Goal: Information Seeking & Learning: Learn about a topic

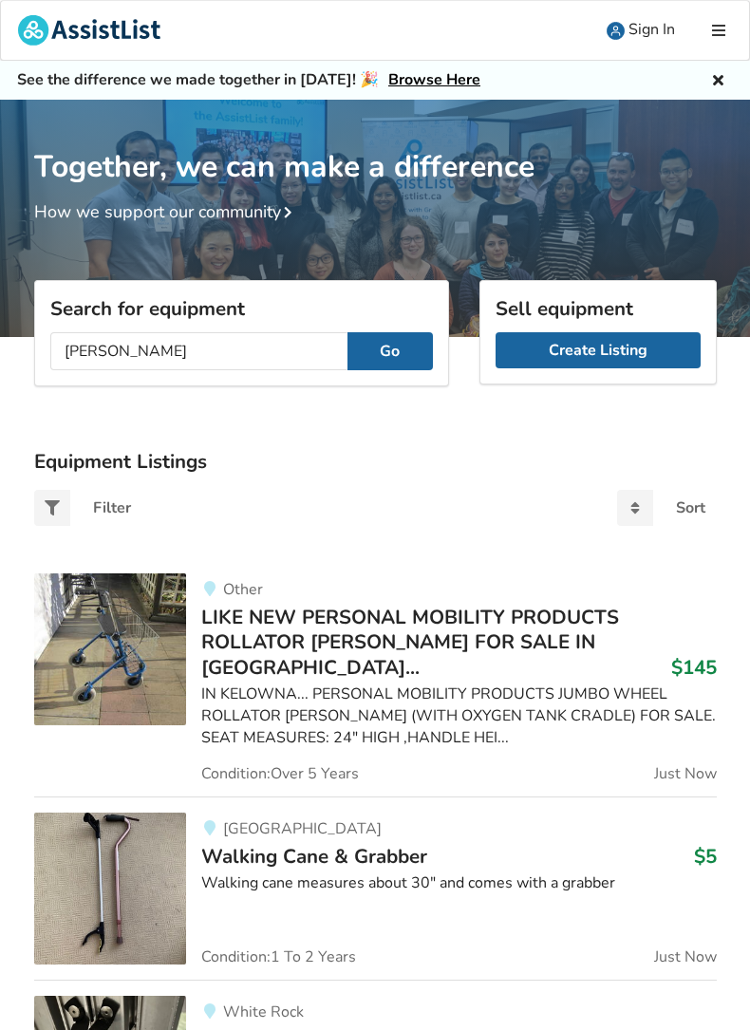
type input "[PERSON_NAME]"
click at [509, 1027] on h3 "6’ folding suitcase ramp $695" at bounding box center [458, 1039] width 515 height 25
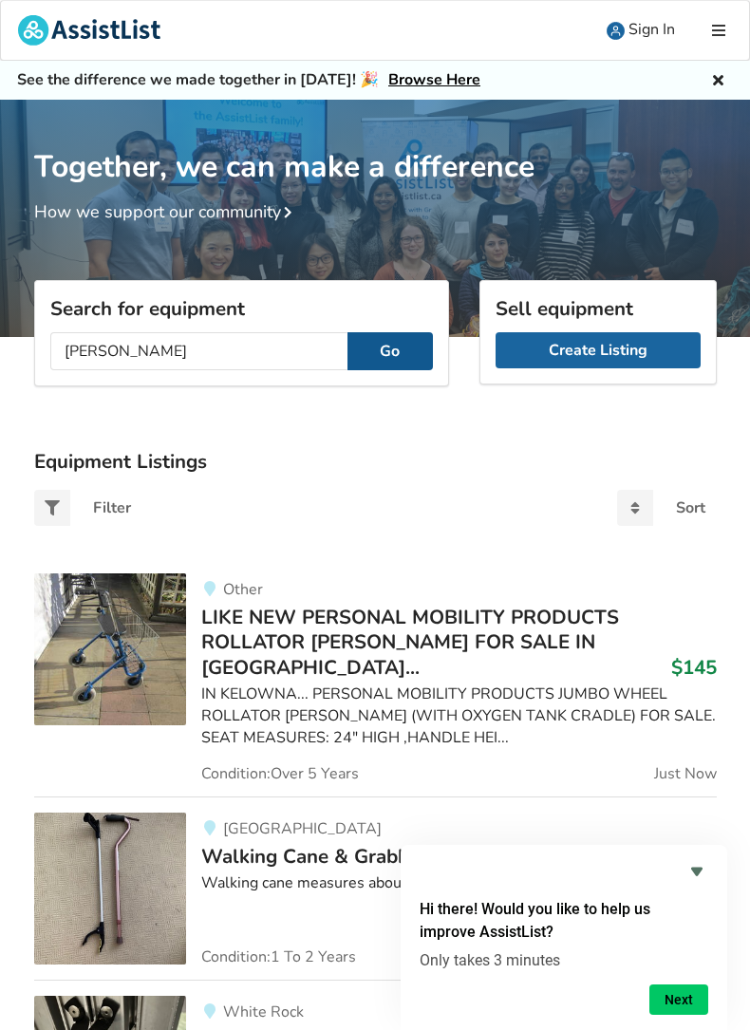
type input "[PERSON_NAME]"
click at [399, 340] on button "Go" at bounding box center [389, 351] width 85 height 38
click at [397, 340] on button "Go" at bounding box center [389, 351] width 85 height 38
click at [394, 345] on button "Go" at bounding box center [389, 351] width 85 height 38
click at [382, 386] on div "Search for equipment [PERSON_NAME] stedy Go" at bounding box center [241, 333] width 415 height 106
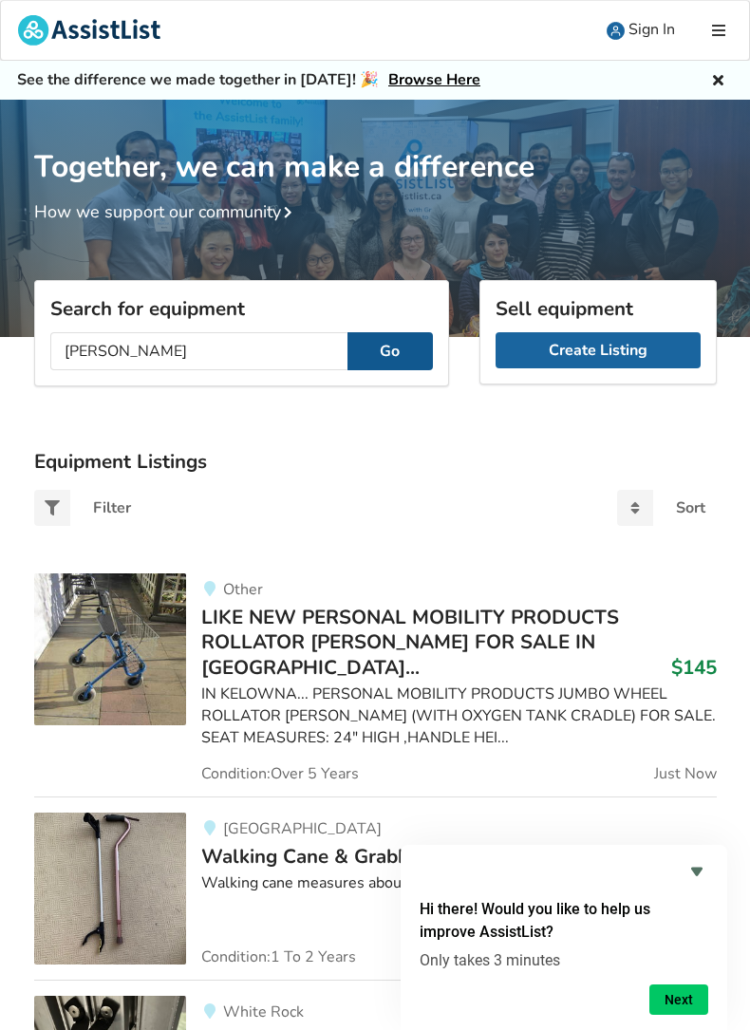
click at [369, 369] on button "Go" at bounding box center [389, 351] width 85 height 38
click at [373, 370] on button "Go" at bounding box center [389, 351] width 85 height 38
click at [369, 364] on button "Go" at bounding box center [389, 351] width 85 height 38
click at [365, 365] on button "Go" at bounding box center [389, 351] width 85 height 38
click at [375, 367] on button "Go" at bounding box center [389, 351] width 85 height 38
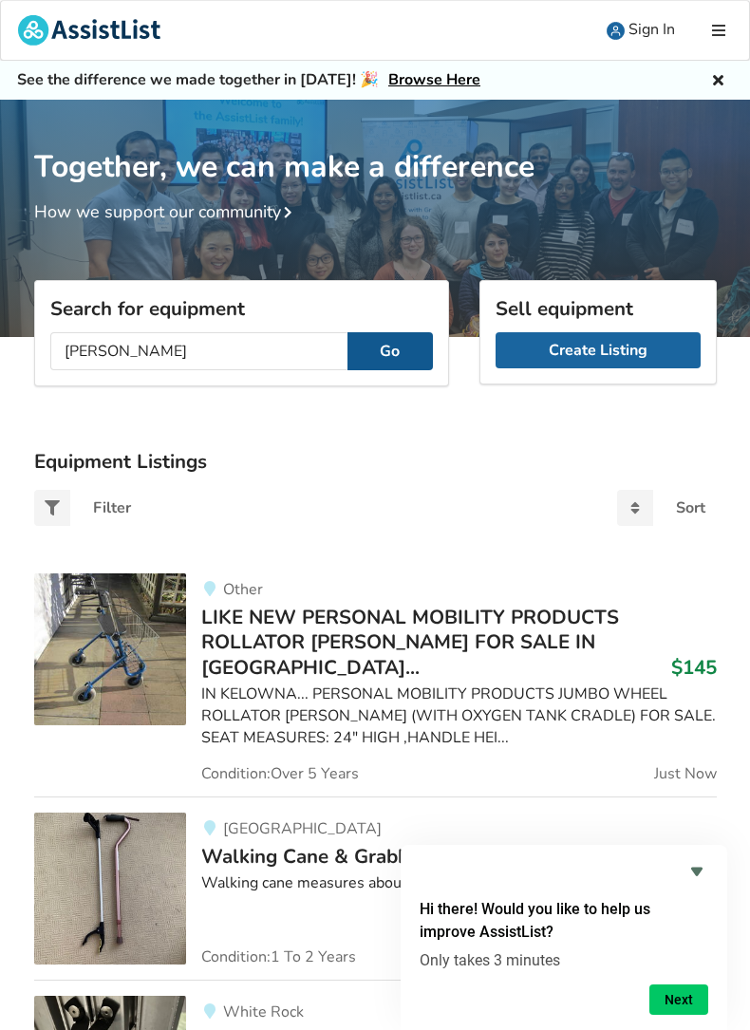
click at [375, 367] on button "Go" at bounding box center [389, 351] width 85 height 38
click at [384, 384] on div "Search for equipment [PERSON_NAME] stedy Go" at bounding box center [241, 333] width 415 height 106
click at [374, 386] on div "Search for equipment [PERSON_NAME] stedy Go" at bounding box center [241, 333] width 415 height 106
click at [360, 364] on button "Go" at bounding box center [389, 351] width 85 height 38
click at [355, 370] on button "Go" at bounding box center [389, 351] width 85 height 38
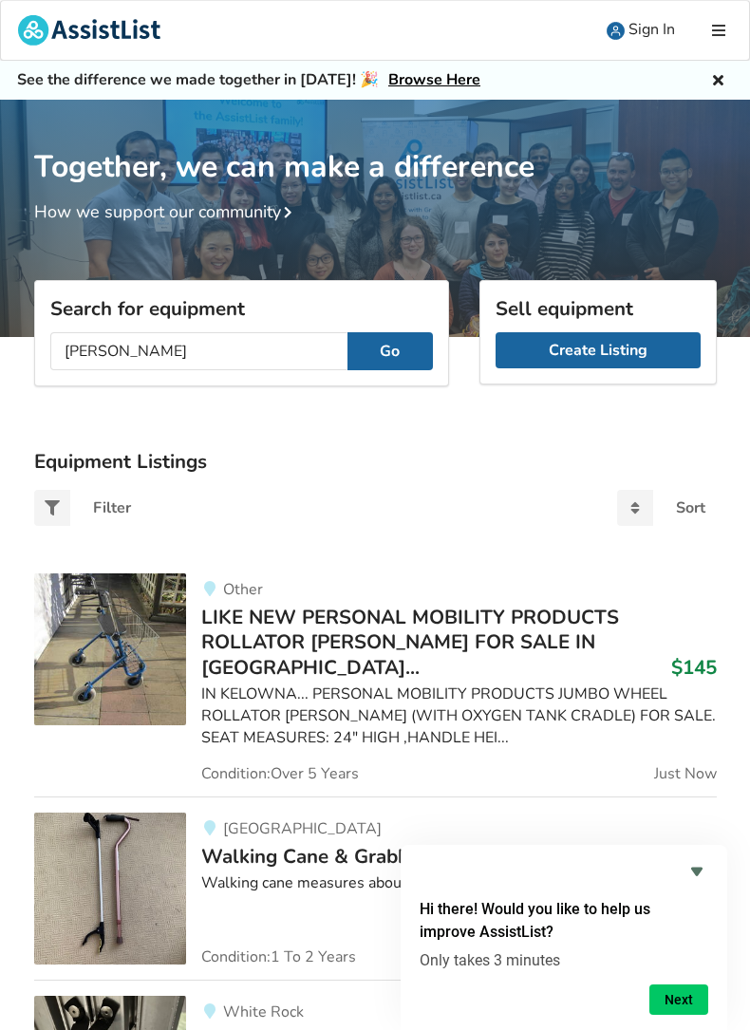
click at [367, 383] on div "Search for equipment [PERSON_NAME] stedy Go" at bounding box center [241, 333] width 415 height 106
click at [360, 370] on button "Go" at bounding box center [389, 351] width 85 height 38
click at [369, 384] on div "Search for equipment [PERSON_NAME] stedy Go" at bounding box center [241, 333] width 415 height 106
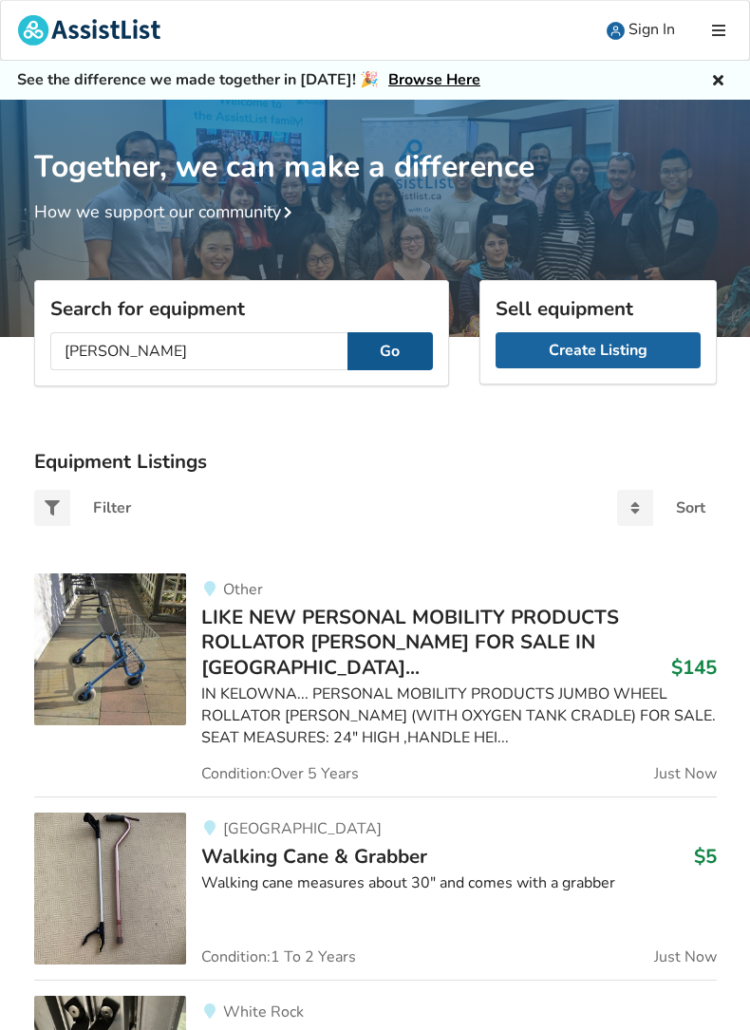
type input "[PERSON_NAME]"
click at [362, 359] on button "Go" at bounding box center [389, 351] width 85 height 38
click at [392, 353] on button "Go" at bounding box center [389, 351] width 85 height 38
click at [387, 370] on button "Go" at bounding box center [389, 351] width 85 height 38
click at [341, 365] on input "[PERSON_NAME]" at bounding box center [198, 351] width 297 height 38
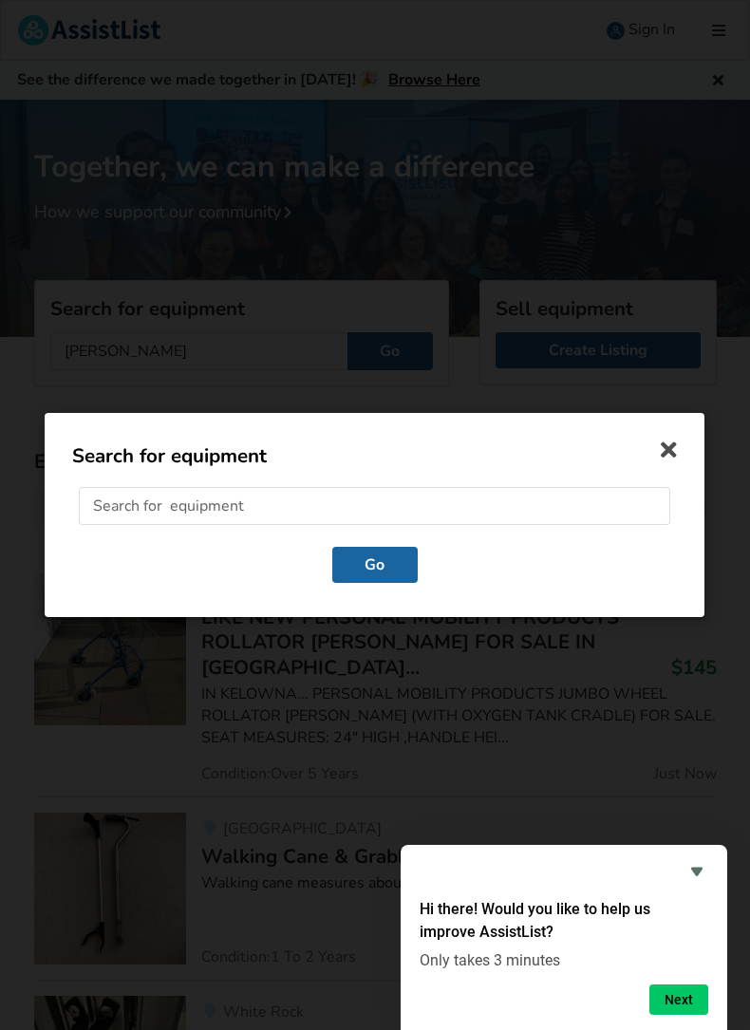
click at [537, 508] on input "text" at bounding box center [374, 507] width 591 height 38
type input "[PERSON_NAME]"
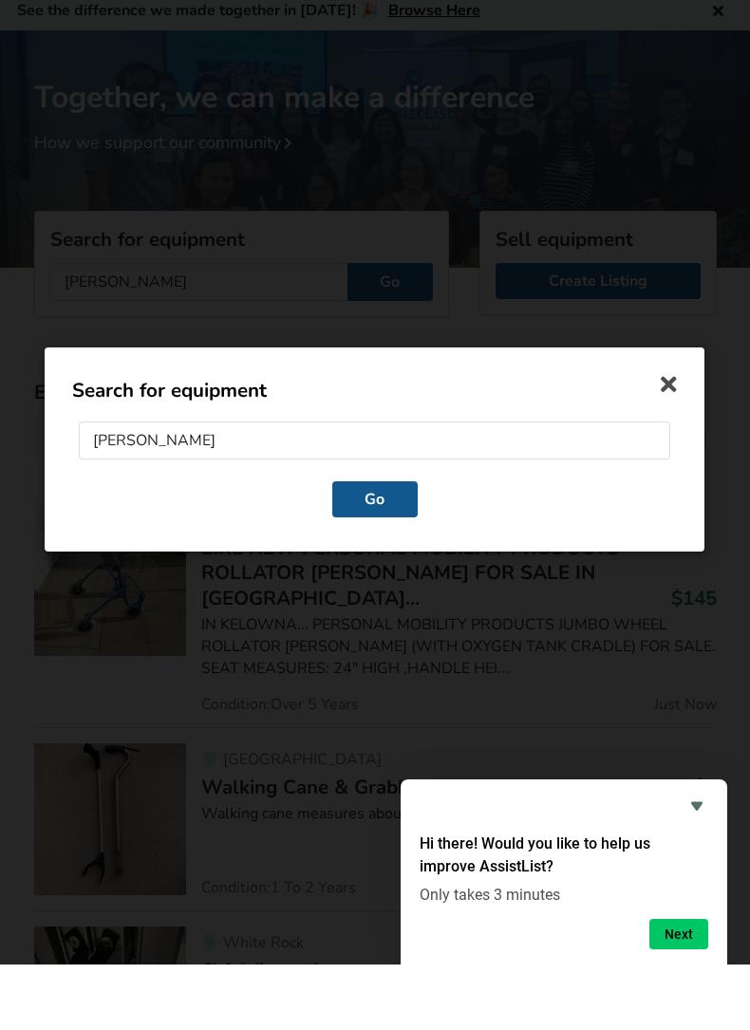
click at [352, 547] on button "Go" at bounding box center [374, 565] width 85 height 36
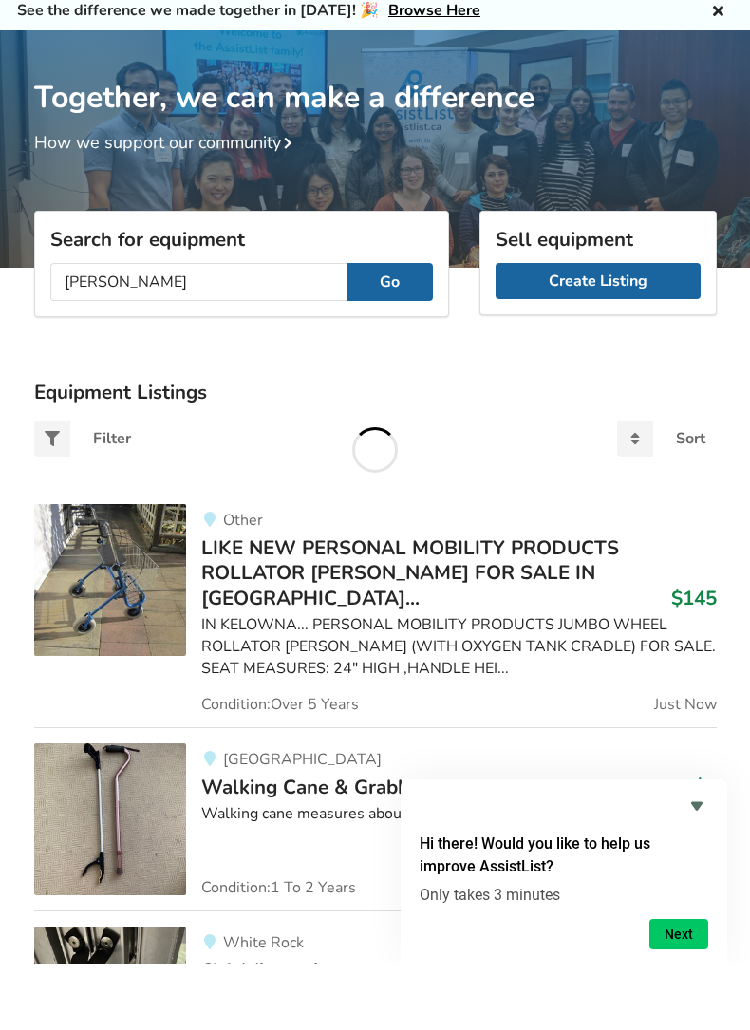
scroll to position [69, 0]
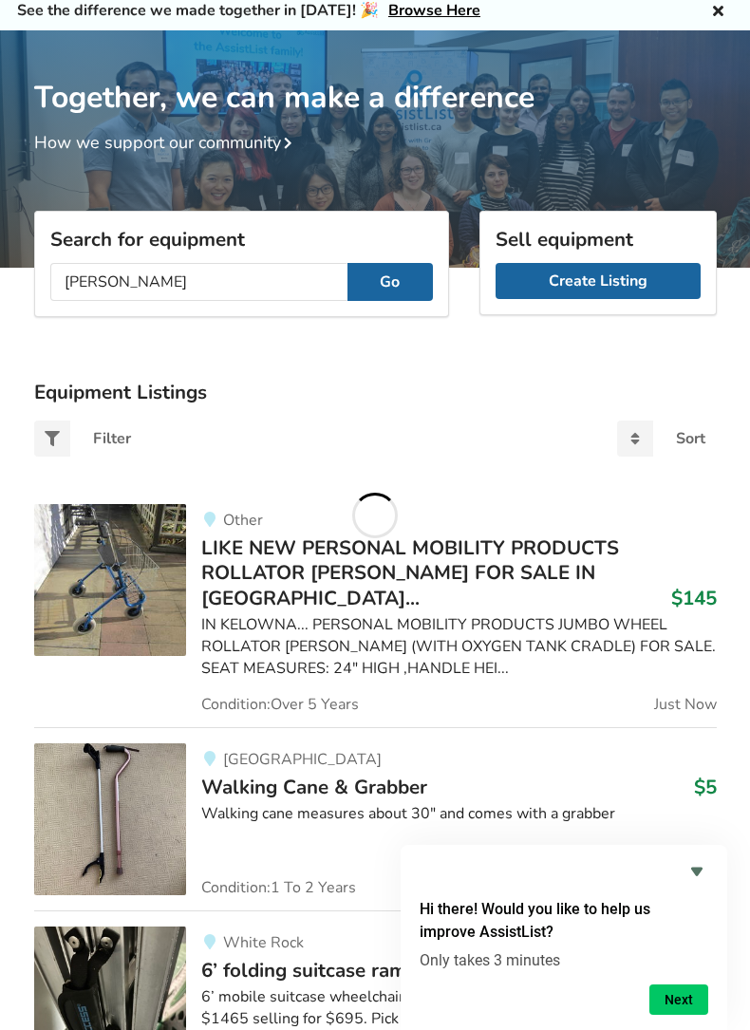
click at [390, 538] on div at bounding box center [375, 516] width 46 height 46
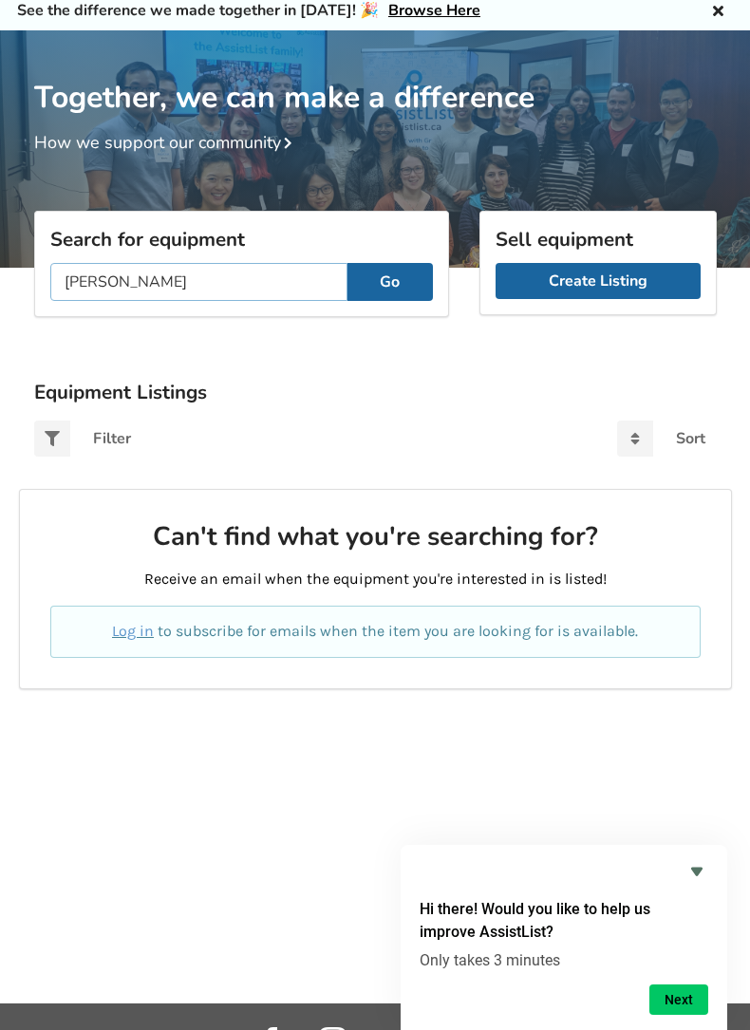
click at [294, 276] on input "[PERSON_NAME]" at bounding box center [198, 282] width 297 height 38
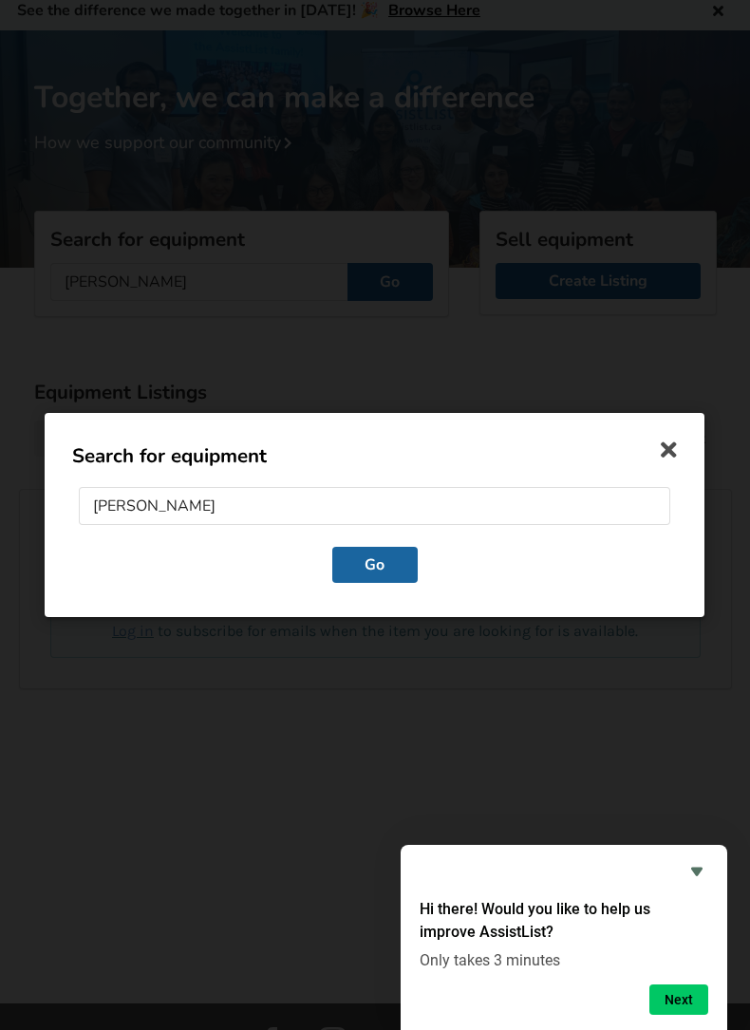
click at [333, 526] on input "[PERSON_NAME]" at bounding box center [374, 507] width 591 height 38
click at [426, 443] on div "Search for equipment Sit t Go" at bounding box center [375, 515] width 660 height 204
click at [443, 526] on input "Sit t" at bounding box center [374, 507] width 591 height 38
type input "Sit to stand"
click at [157, 752] on div "Search for equipment Sit to stand Go" at bounding box center [375, 515] width 750 height 1030
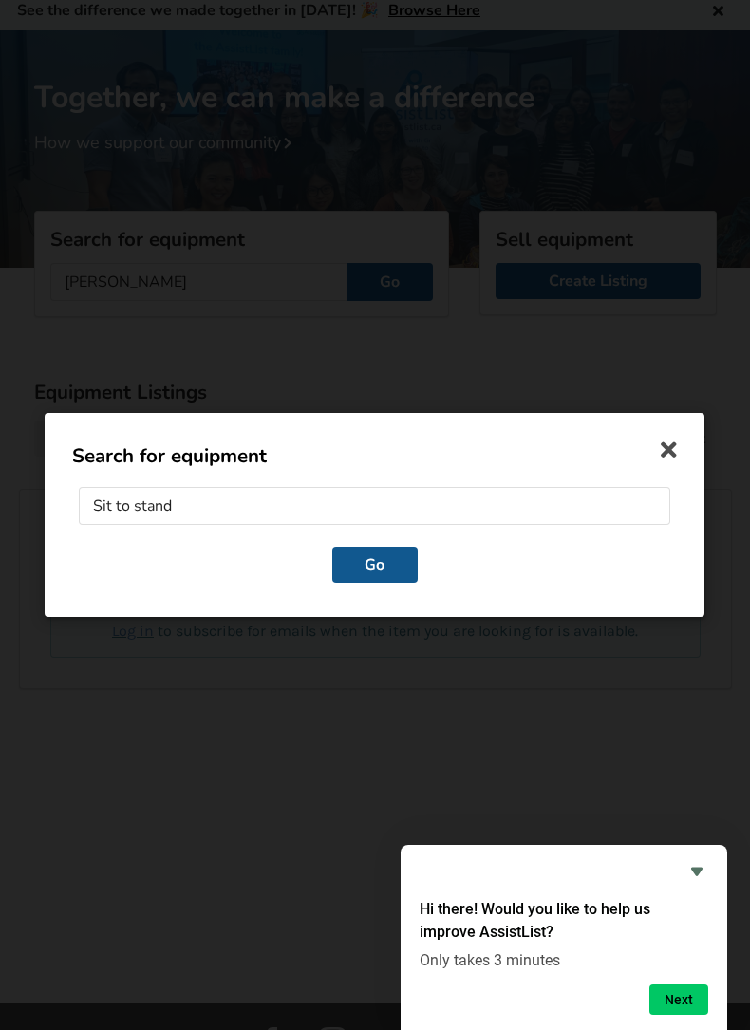
click at [333, 583] on button "Go" at bounding box center [374, 565] width 85 height 36
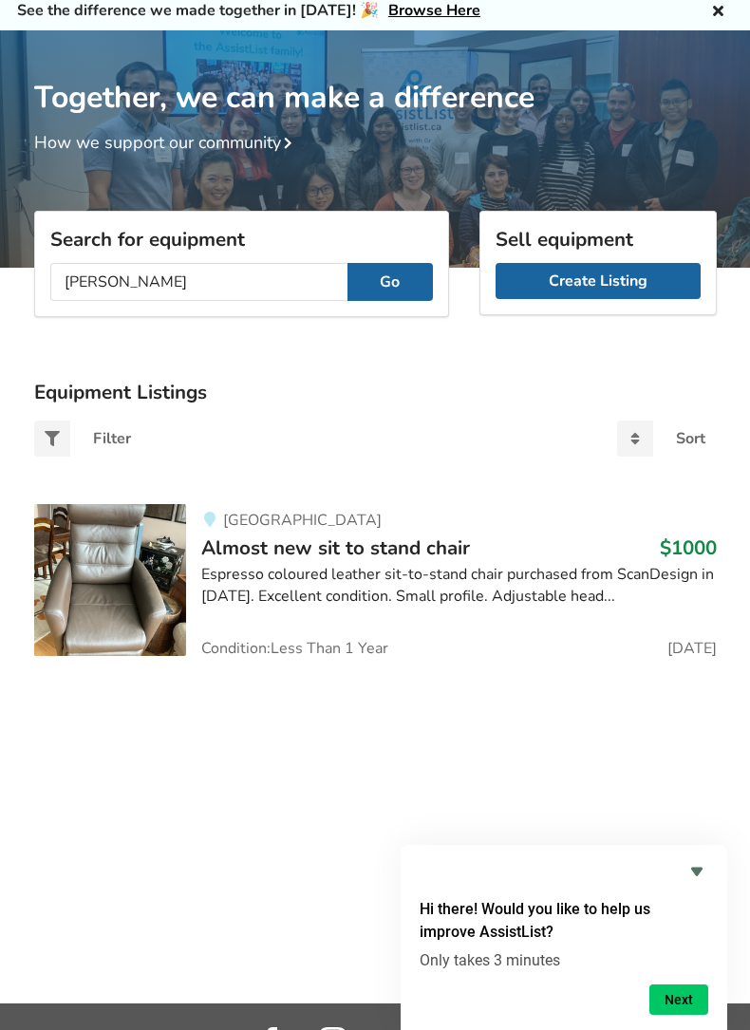
click at [114, 592] on img at bounding box center [110, 580] width 152 height 152
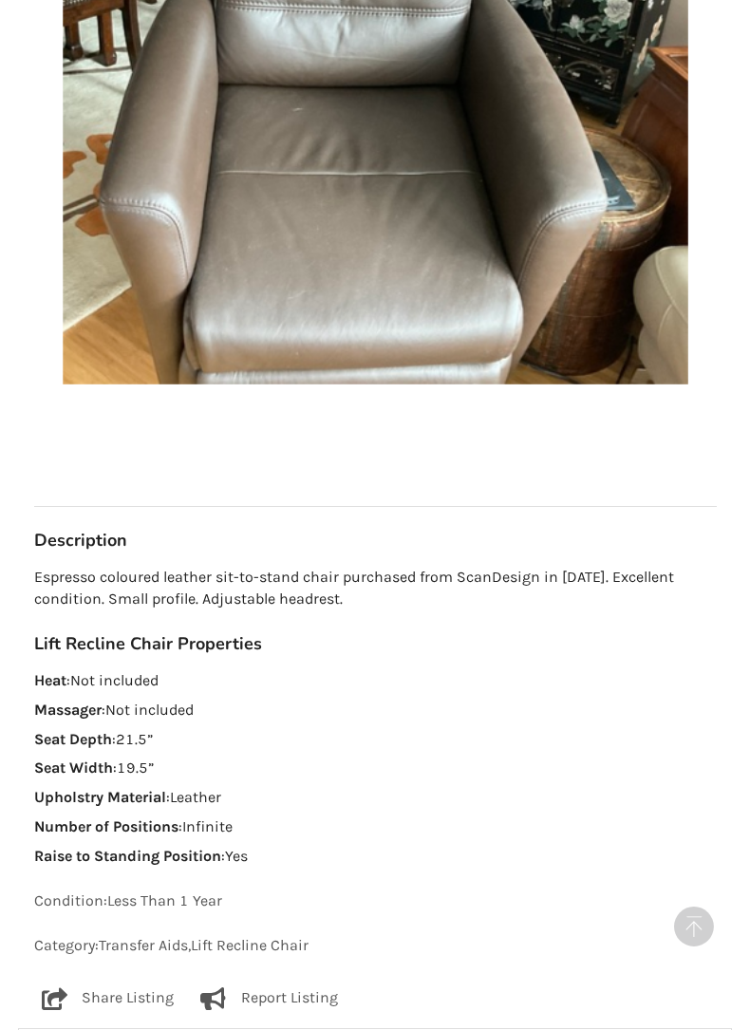
scroll to position [648, 0]
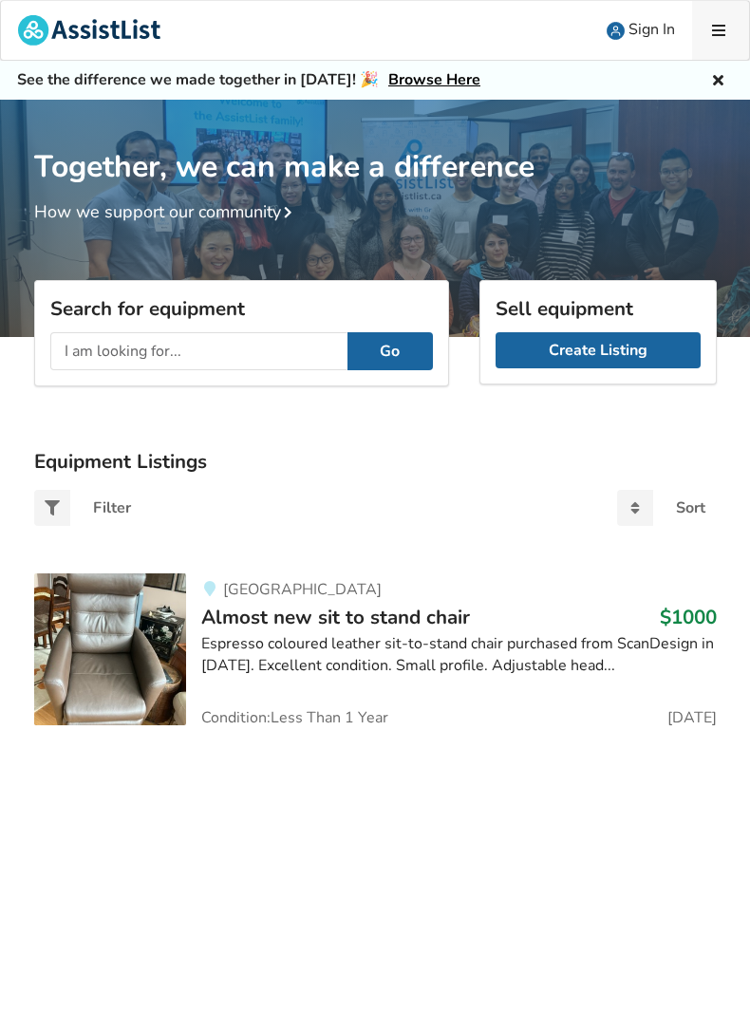
click at [721, 49] on link at bounding box center [720, 30] width 57 height 59
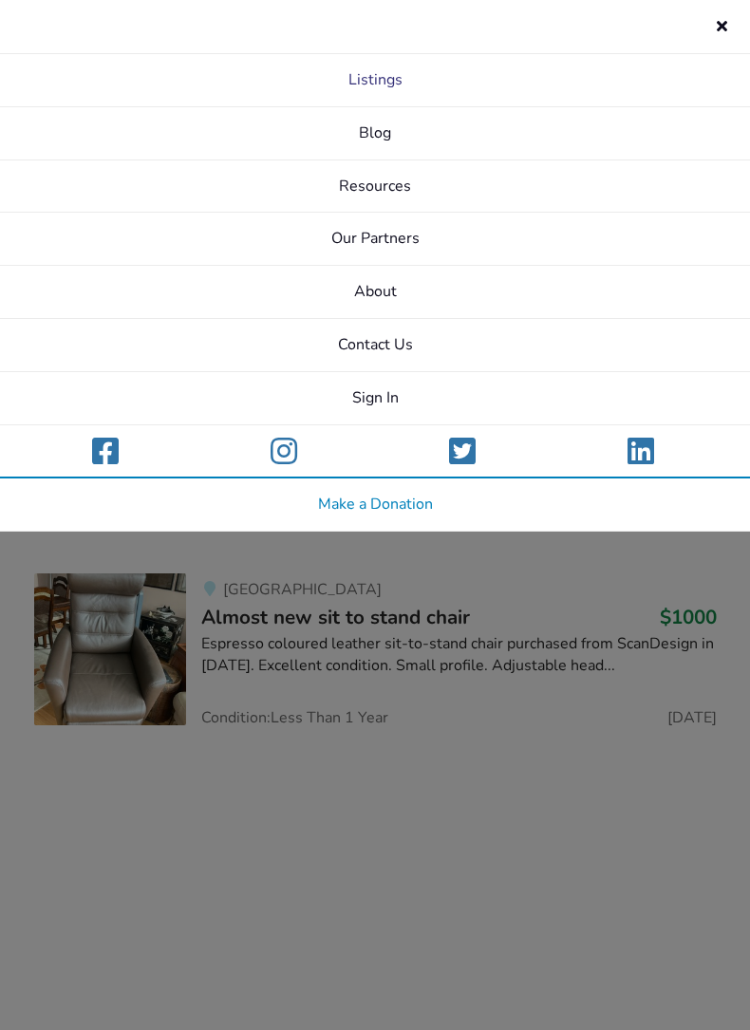
click at [240, 99] on link "Listings" at bounding box center [375, 80] width 750 height 53
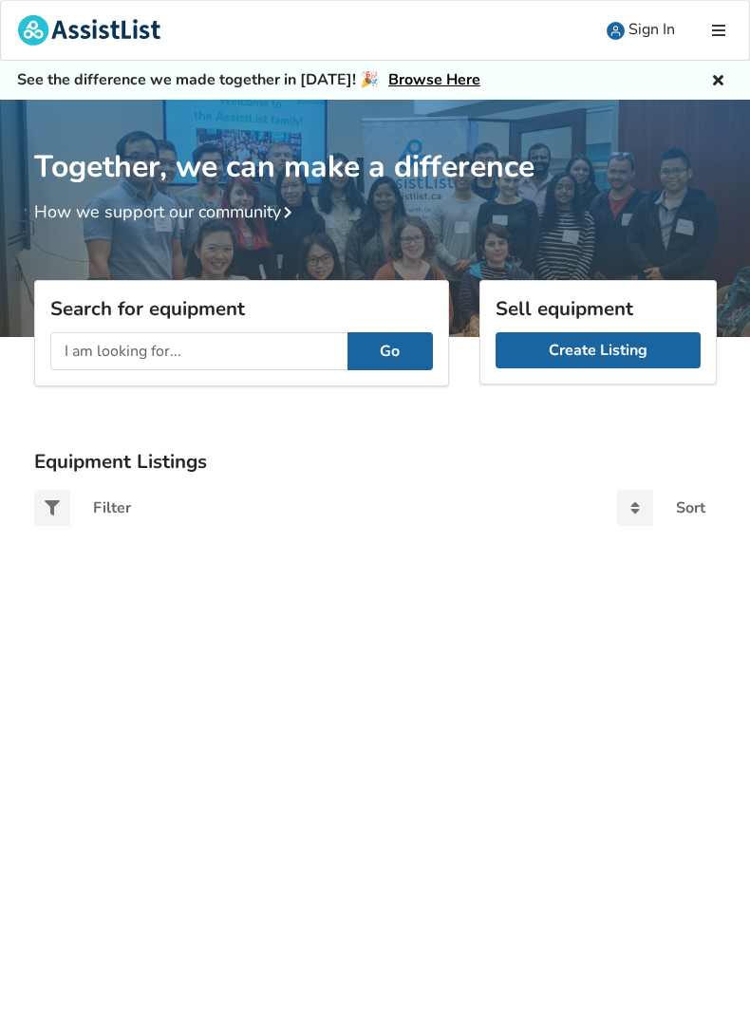
click at [281, 113] on h1 "Together, we can make a difference" at bounding box center [375, 143] width 683 height 86
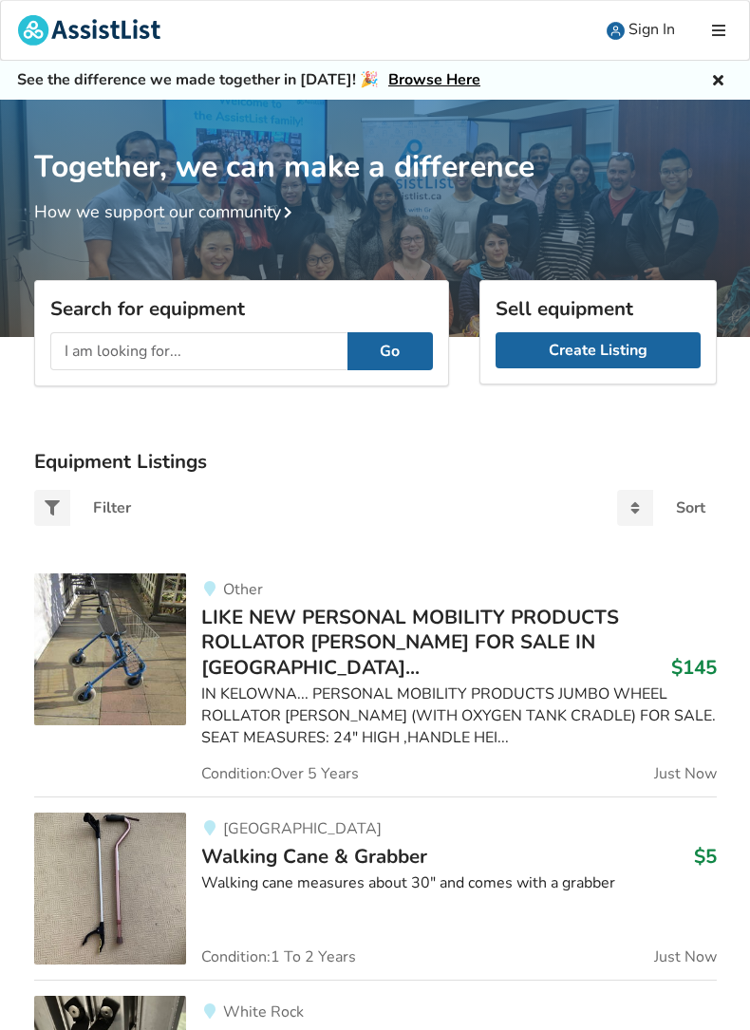
click at [323, 309] on h3 "Search for equipment" at bounding box center [241, 308] width 383 height 25
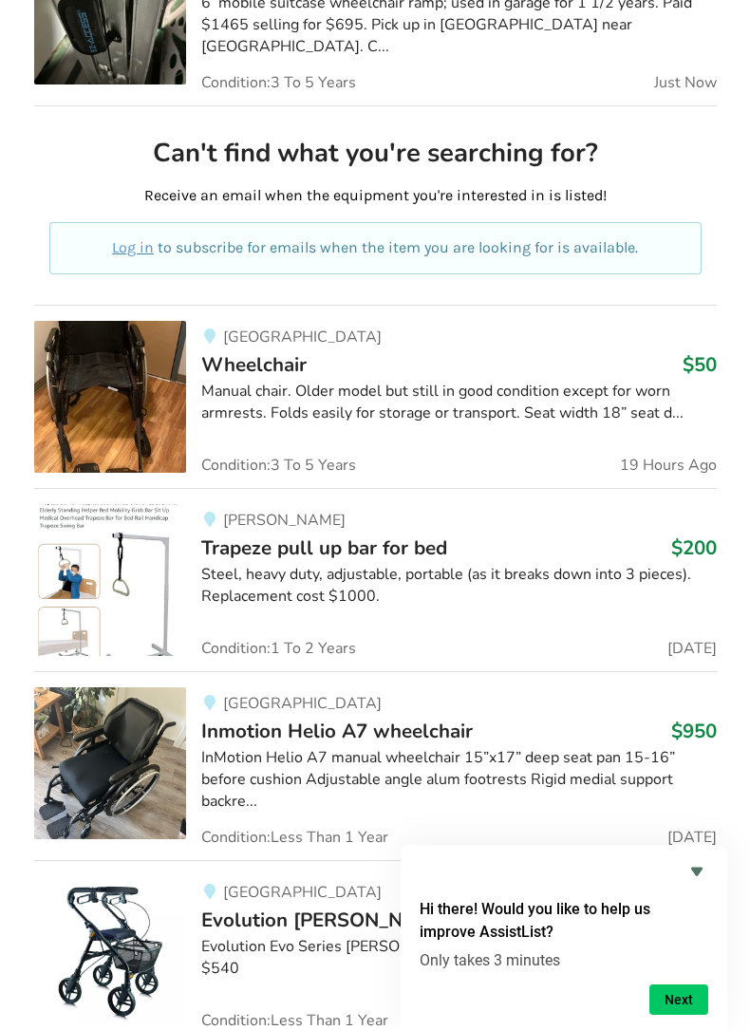
scroll to position [1086, 0]
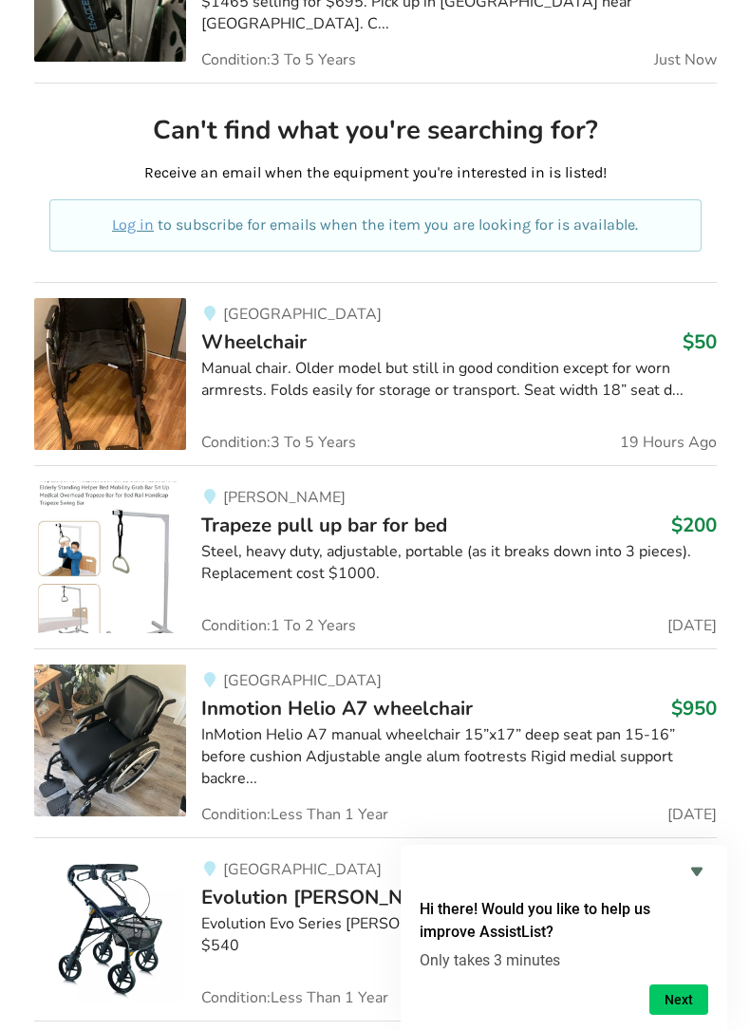
click at [99, 607] on link "Langley Trapeze pull up bar for bed $200 Steel, heavy duty, adjustable, portabl…" at bounding box center [375, 556] width 683 height 183
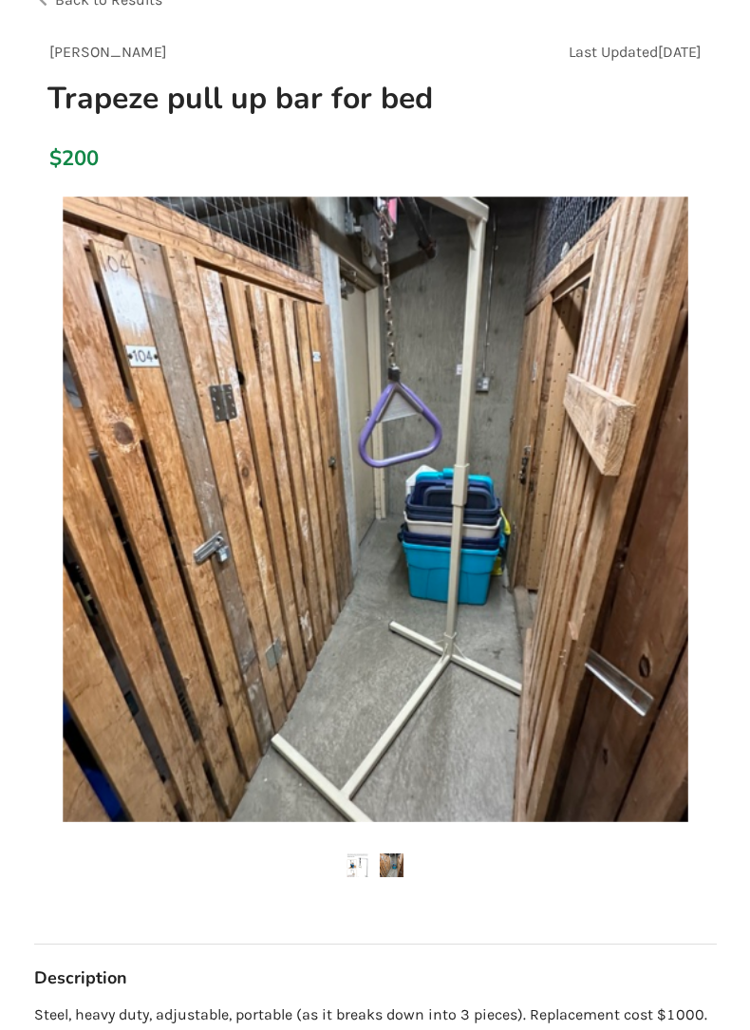
scroll to position [149, 0]
